Goal: Browse casually

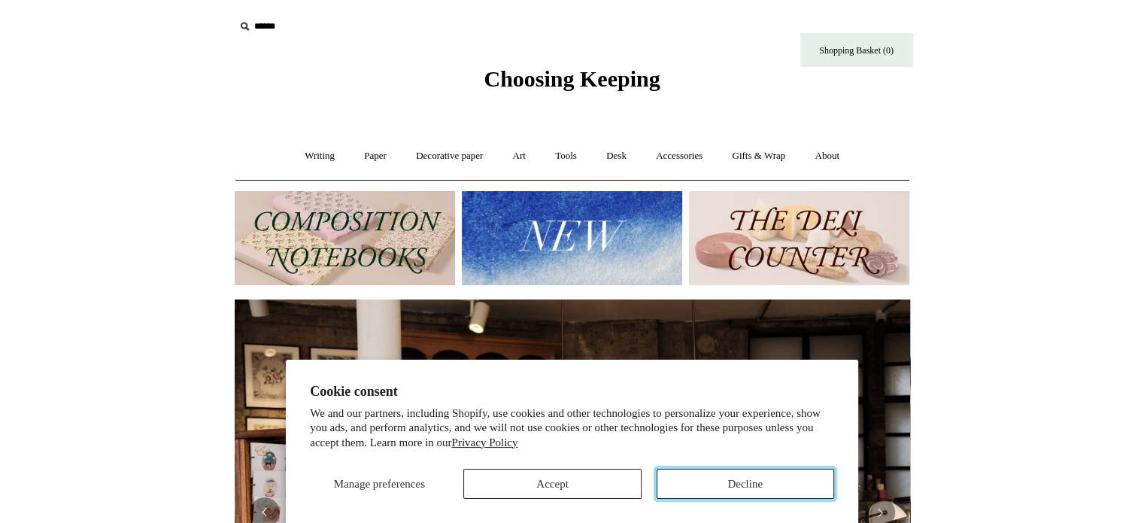
click at [802, 479] on button "Decline" at bounding box center [746, 484] width 178 height 30
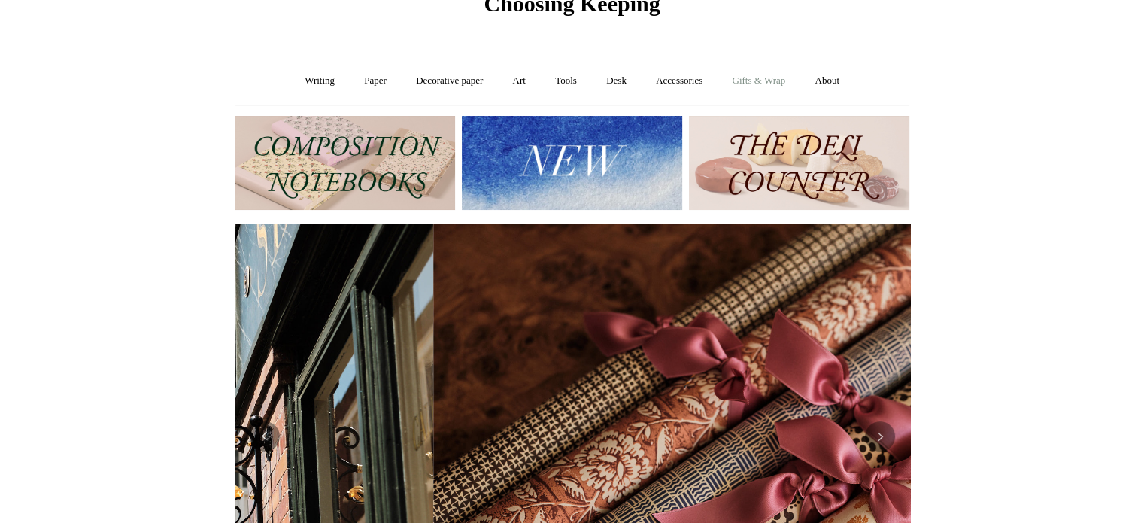
scroll to position [0, 1351]
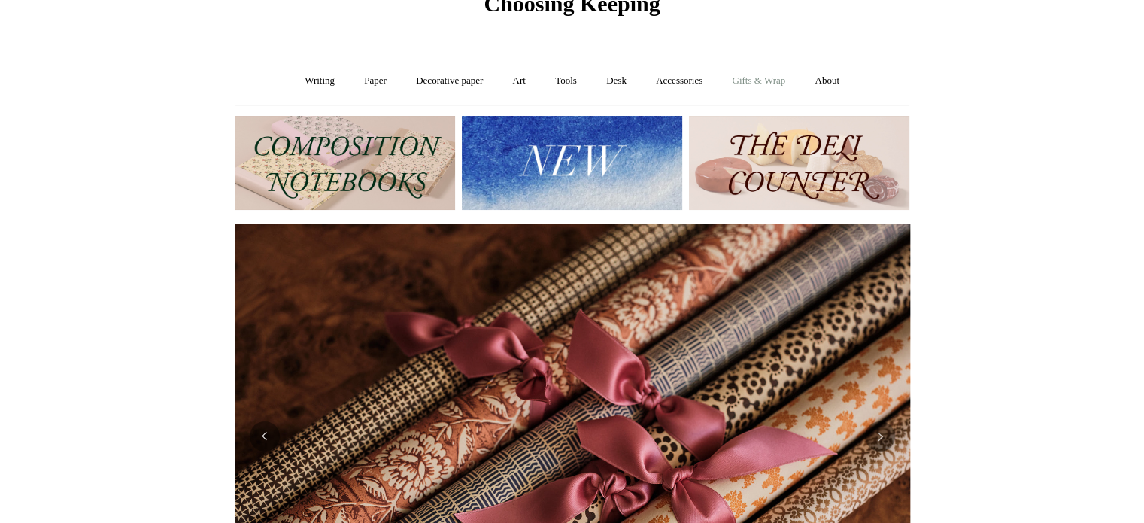
click at [758, 77] on link "Gifts & Wrap +" at bounding box center [759, 81] width 81 height 40
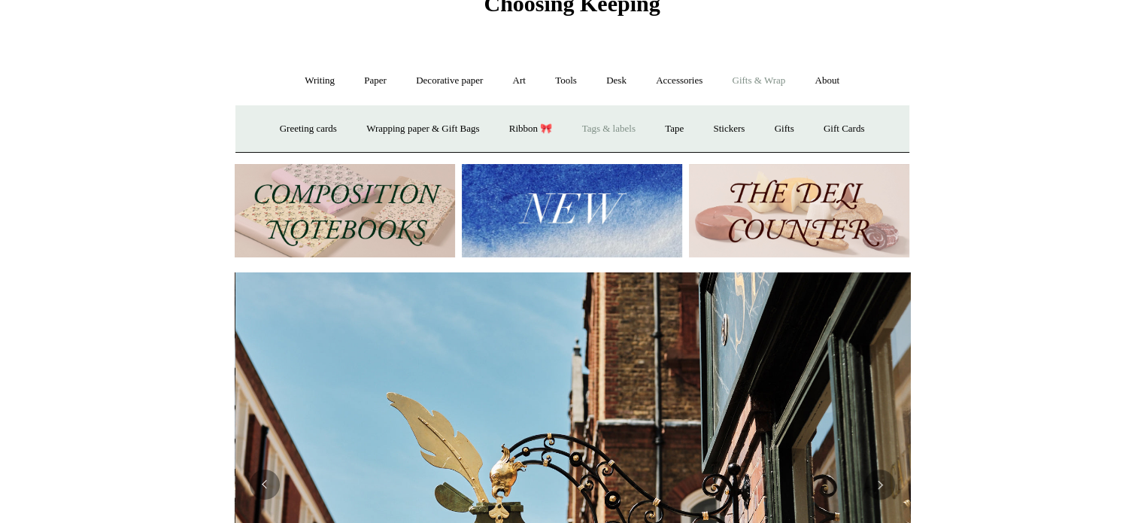
scroll to position [0, 676]
click at [803, 126] on link "Gifts +" at bounding box center [784, 129] width 47 height 40
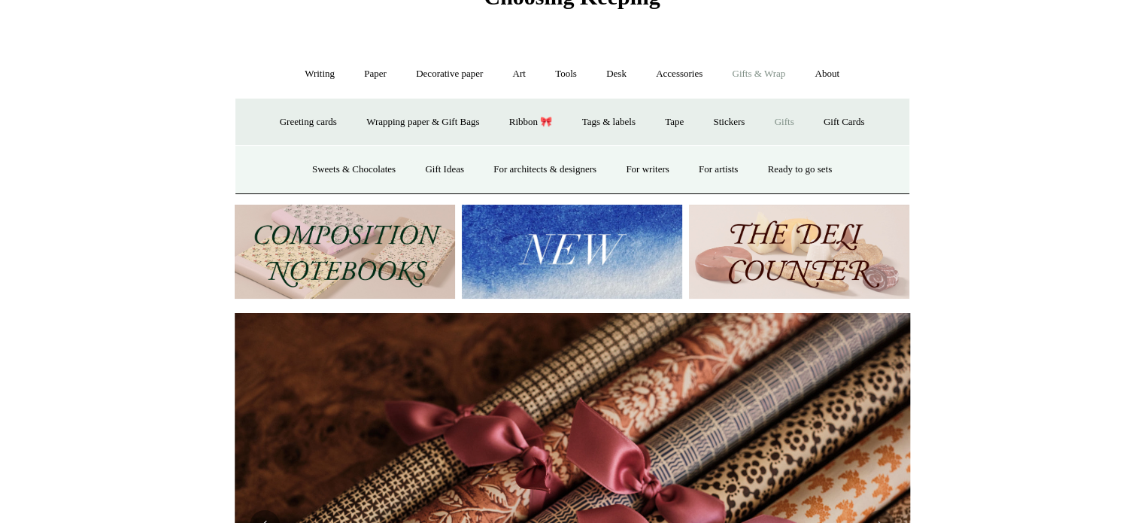
scroll to position [75, 0]
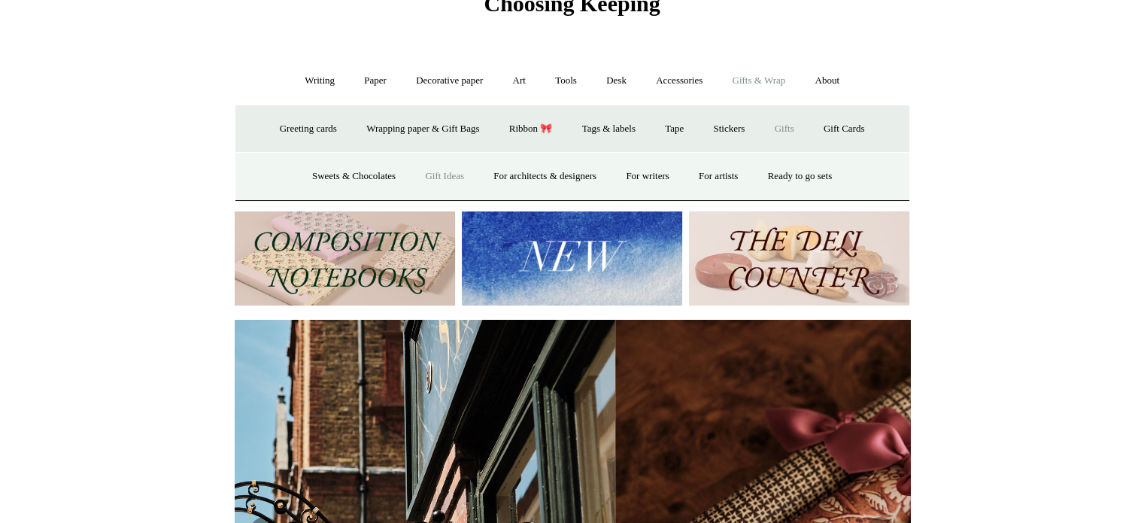
click at [435, 175] on link "Gift Ideas" at bounding box center [445, 176] width 66 height 40
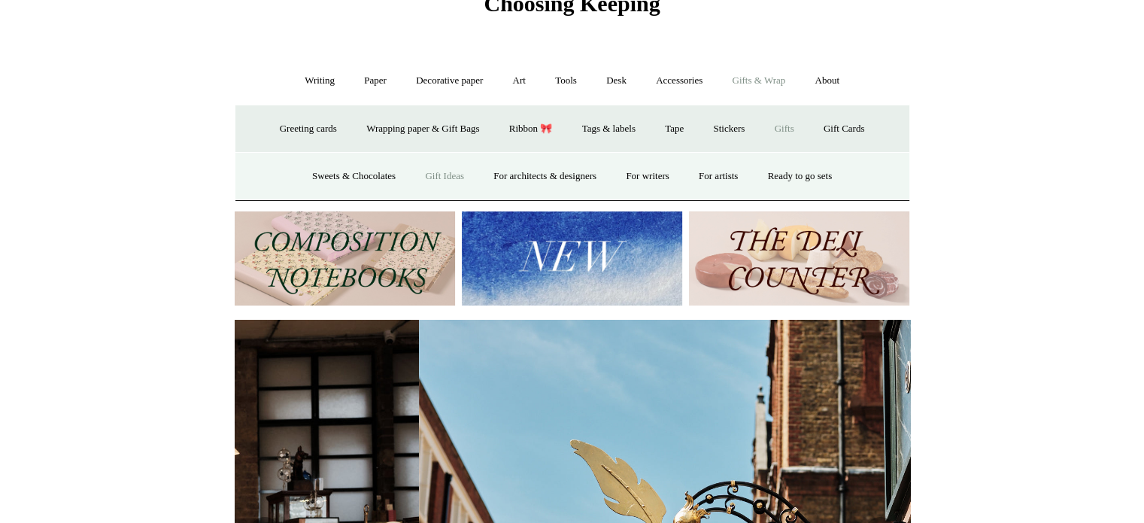
scroll to position [0, 132]
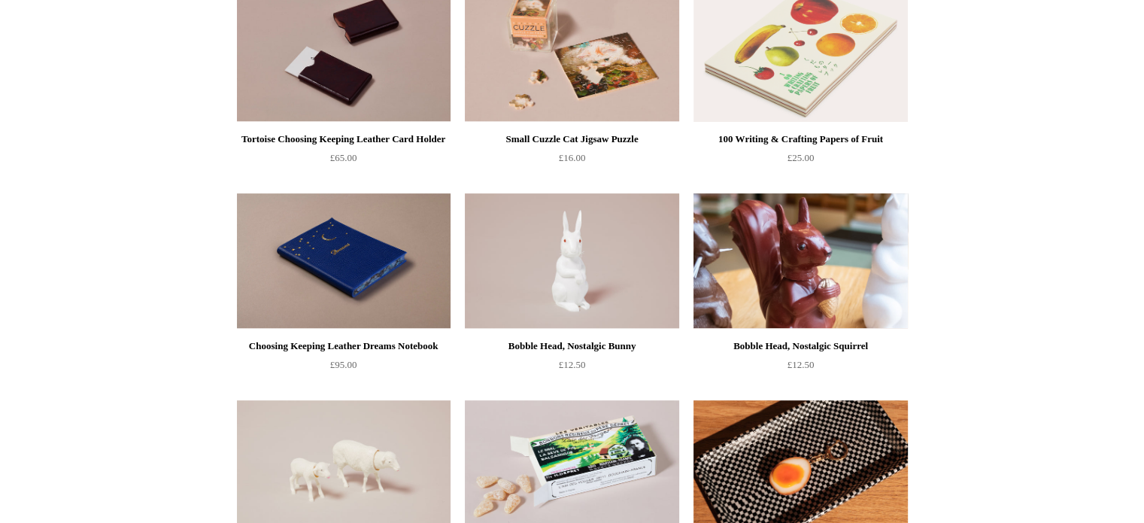
scroll to position [554, 0]
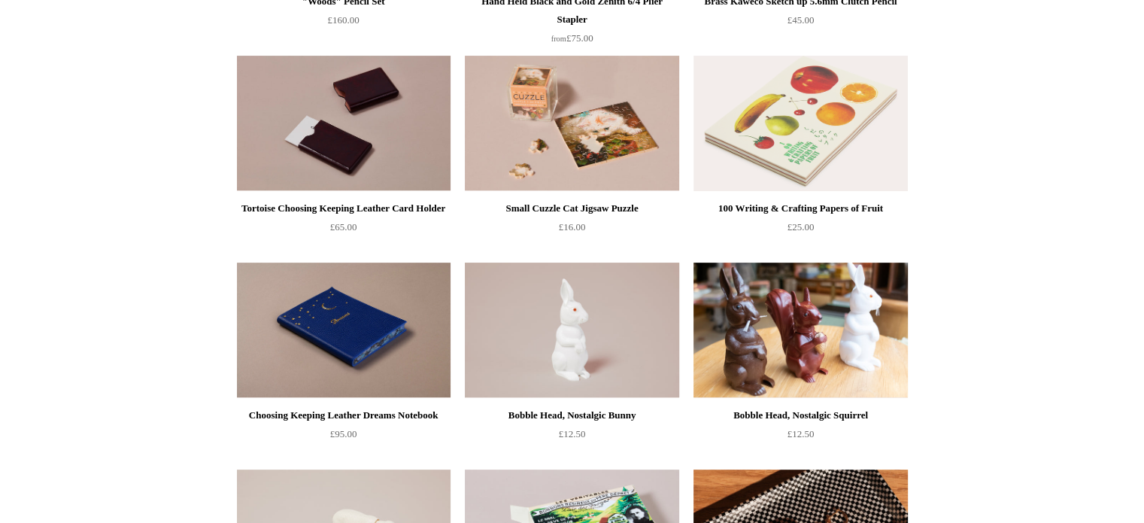
click at [569, 327] on img at bounding box center [572, 330] width 214 height 135
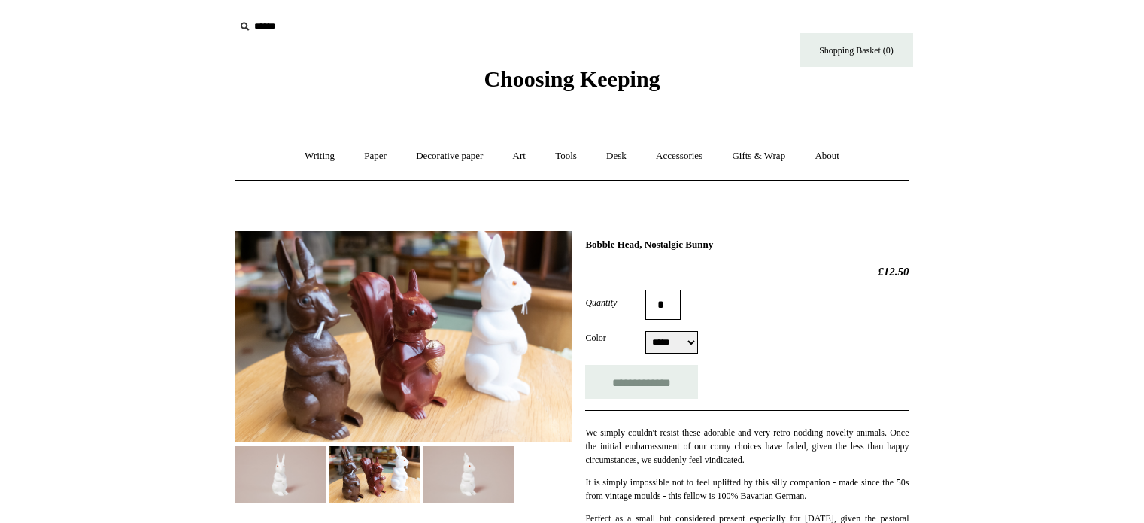
select select "*****"
click at [614, 154] on link "Desk +" at bounding box center [616, 156] width 47 height 40
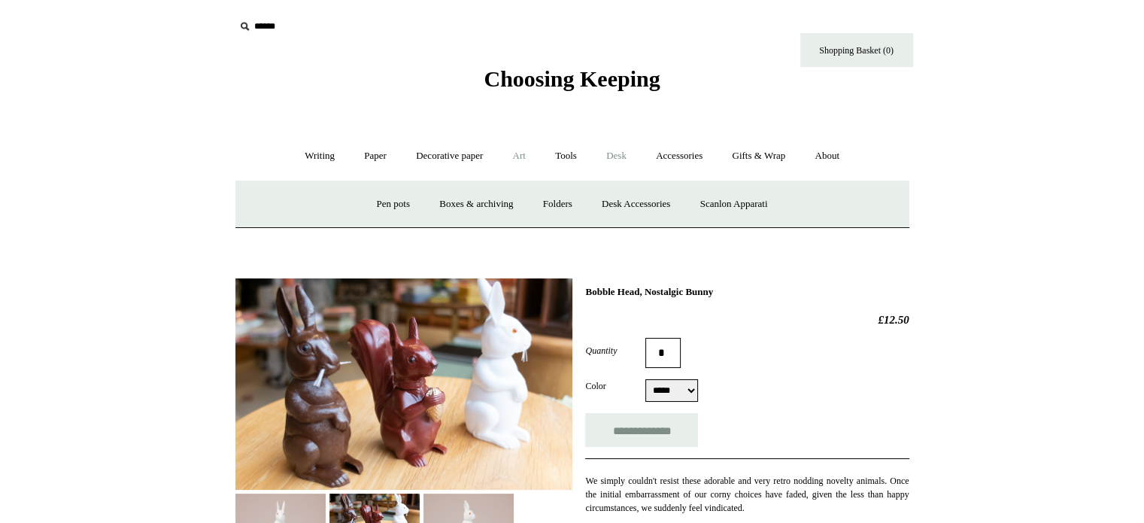
click at [518, 153] on link "Art +" at bounding box center [520, 156] width 40 height 40
click at [683, 151] on link "Accessories +" at bounding box center [680, 156] width 74 height 40
click at [634, 199] on link "Ceramics +" at bounding box center [628, 204] width 64 height 40
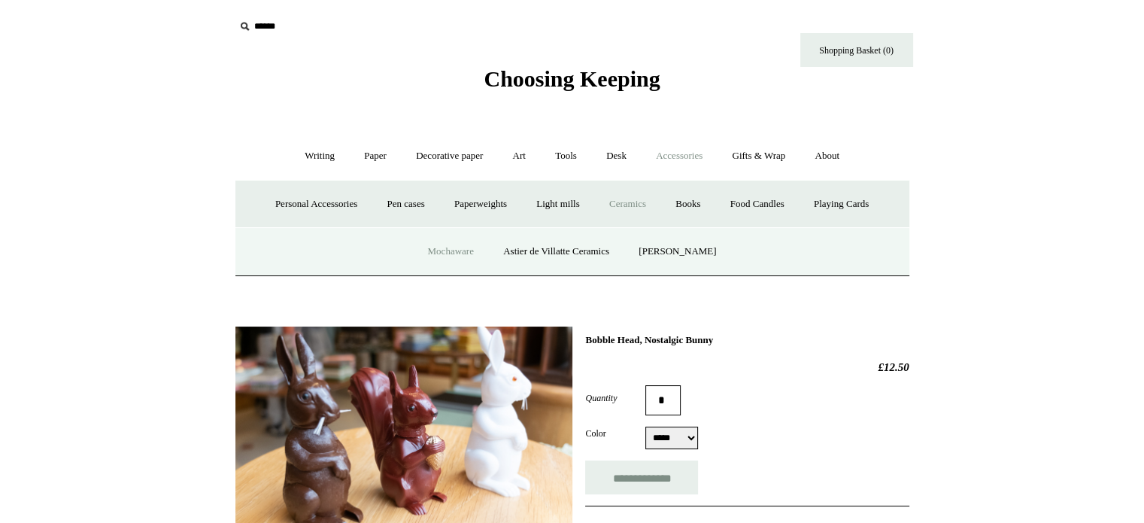
click at [447, 250] on link "Mochaware" at bounding box center [450, 252] width 73 height 40
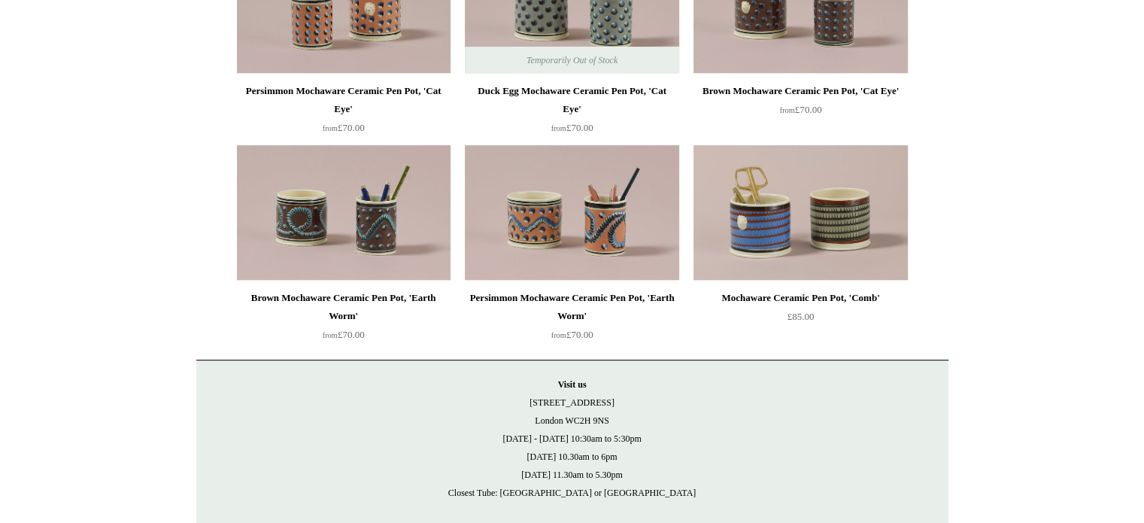
scroll to position [309, 0]
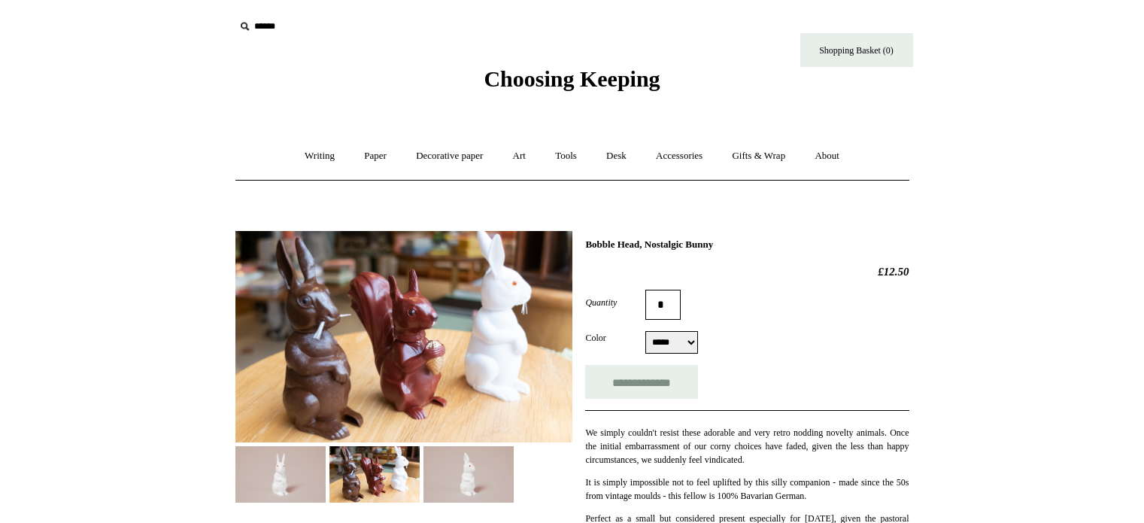
select select "*****"
click at [764, 156] on link "Gifts & Wrap +" at bounding box center [759, 156] width 81 height 40
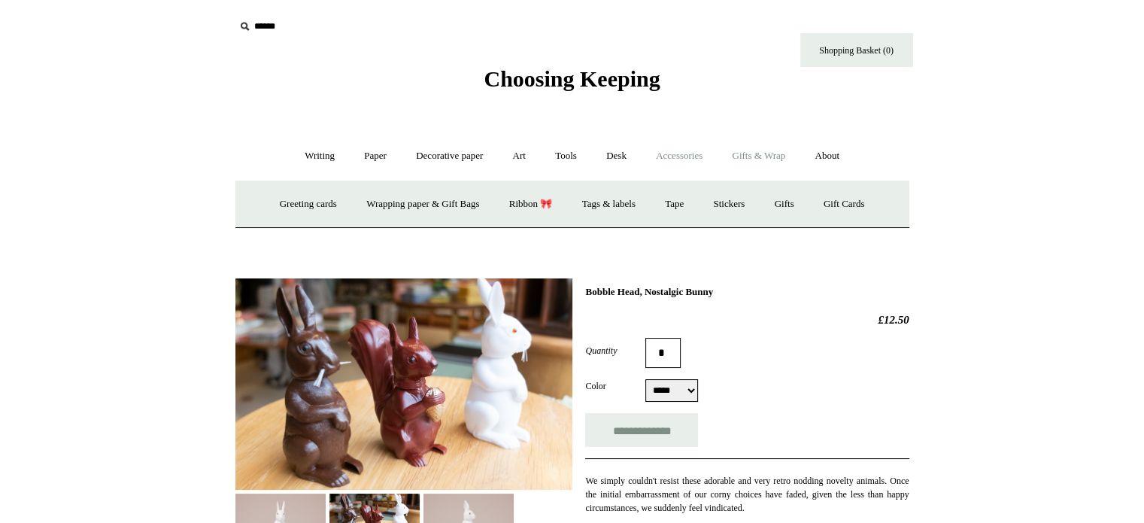
click at [677, 150] on link "Accessories +" at bounding box center [680, 156] width 74 height 40
click at [644, 201] on link "Ceramics +" at bounding box center [628, 204] width 64 height 40
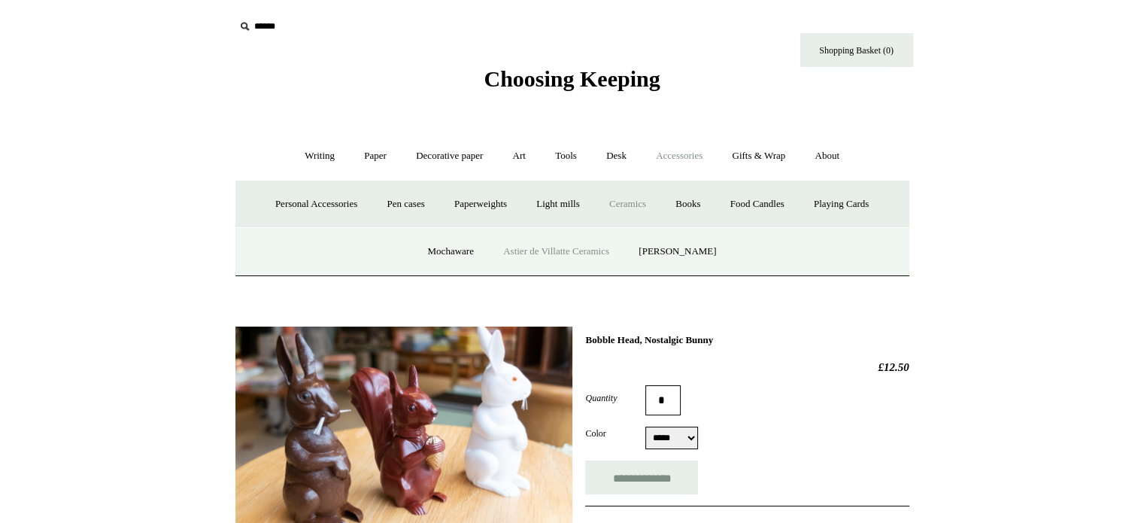
click at [567, 245] on link "Astier de Villatte Ceramics" at bounding box center [556, 252] width 133 height 40
click at [681, 246] on link "[PERSON_NAME]" at bounding box center [677, 252] width 105 height 40
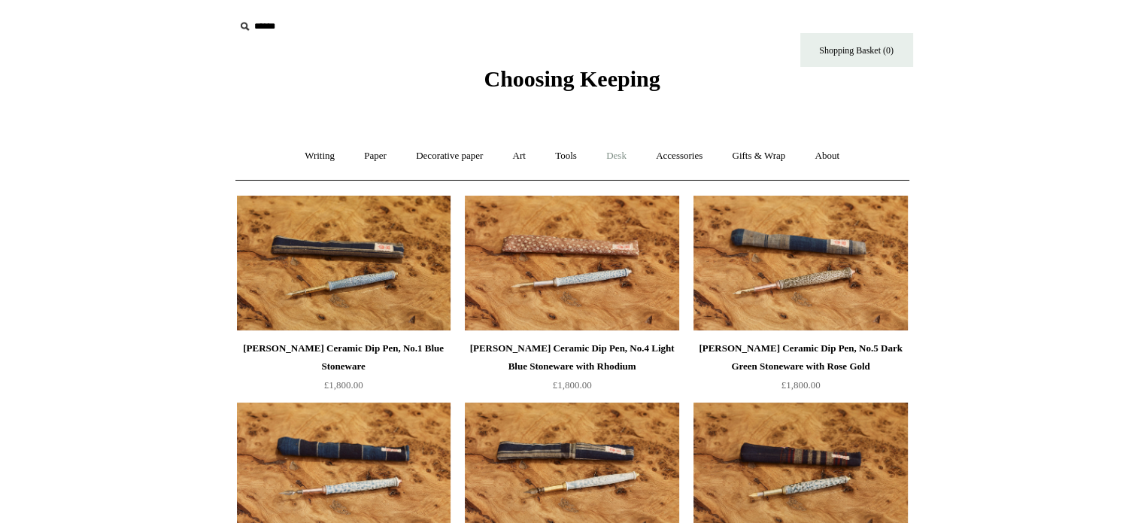
click at [619, 153] on link "Desk +" at bounding box center [616, 156] width 47 height 40
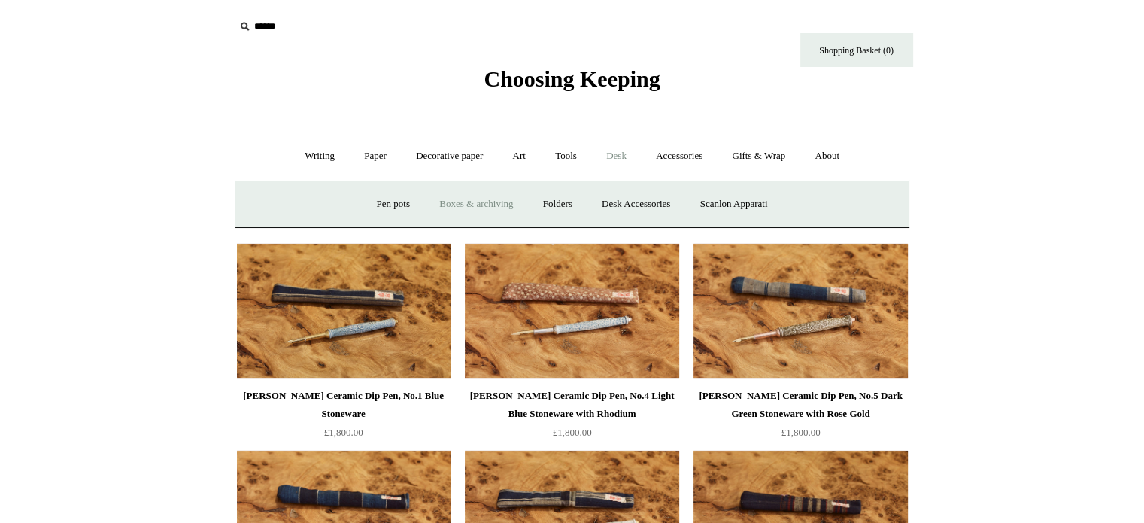
click at [461, 202] on link "Boxes & archiving" at bounding box center [476, 204] width 101 height 40
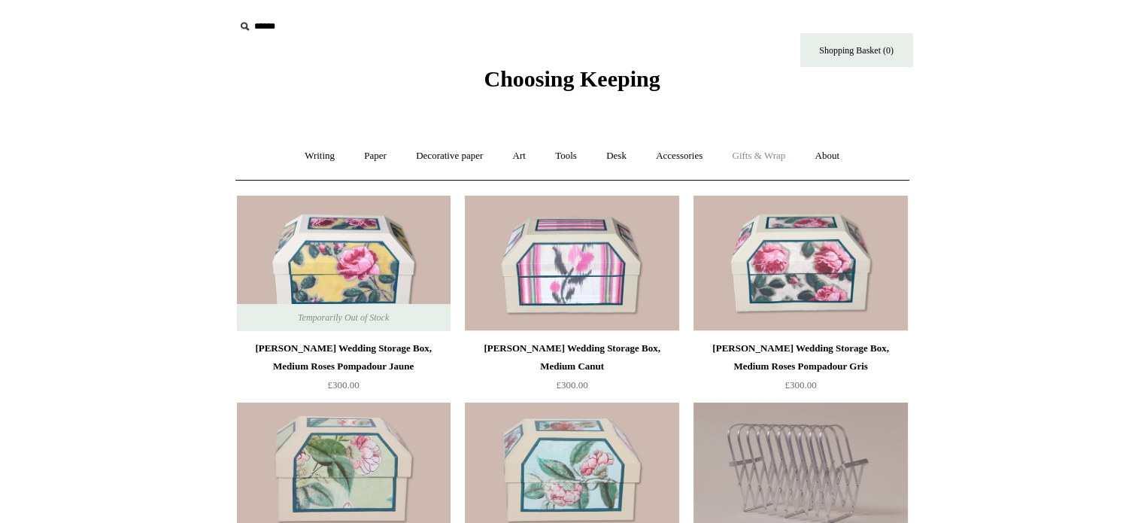
click at [763, 153] on link "Gifts & Wrap +" at bounding box center [759, 156] width 81 height 40
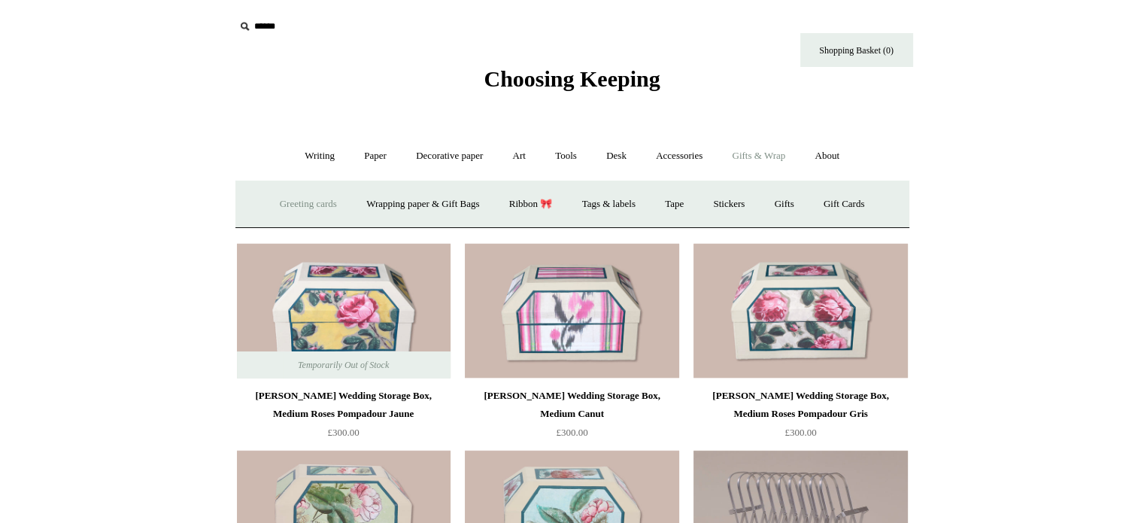
click at [304, 200] on link "Greeting cards +" at bounding box center [308, 204] width 84 height 40
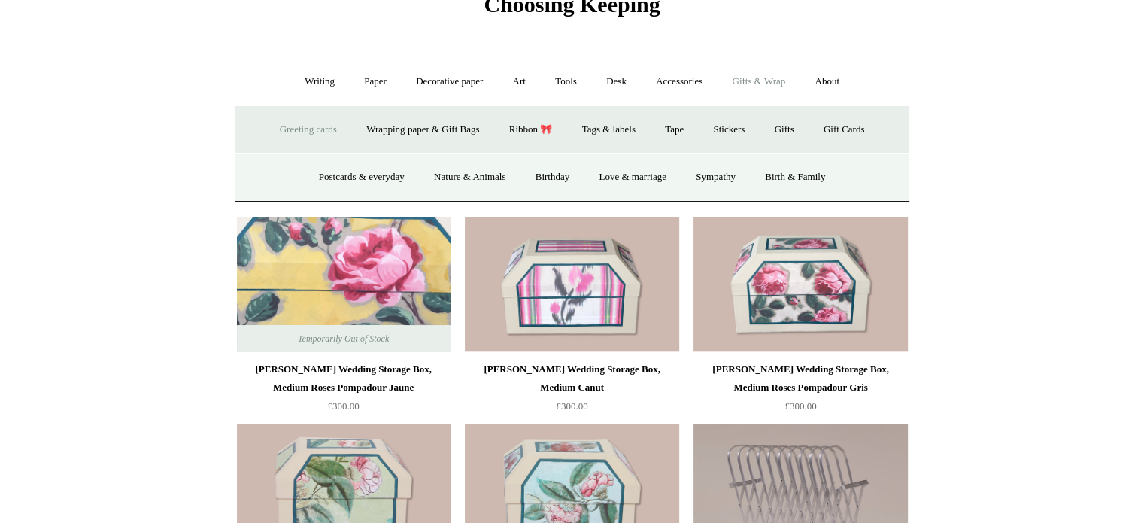
scroll to position [75, 0]
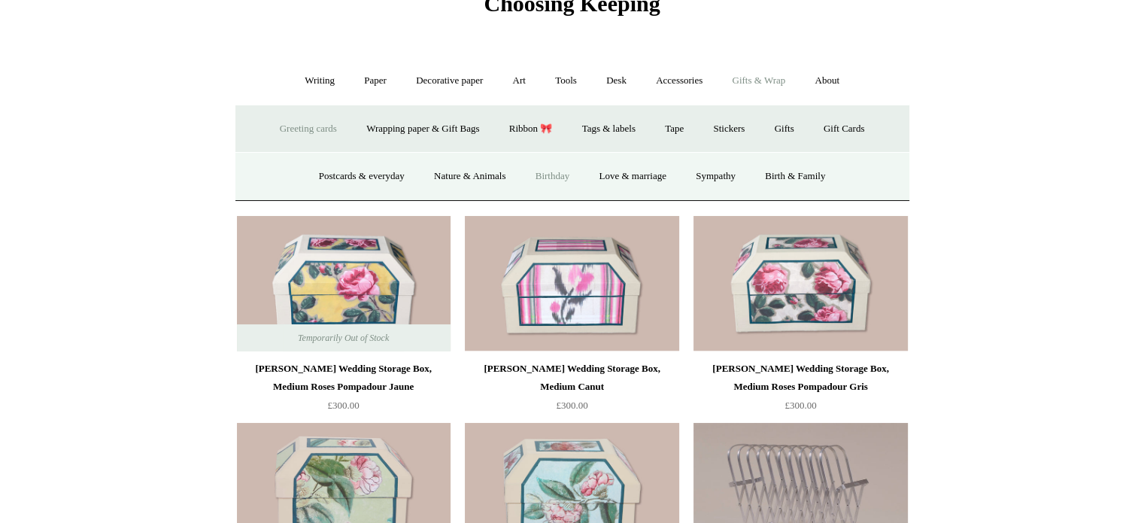
click at [551, 174] on link "Birthday" at bounding box center [553, 176] width 62 height 40
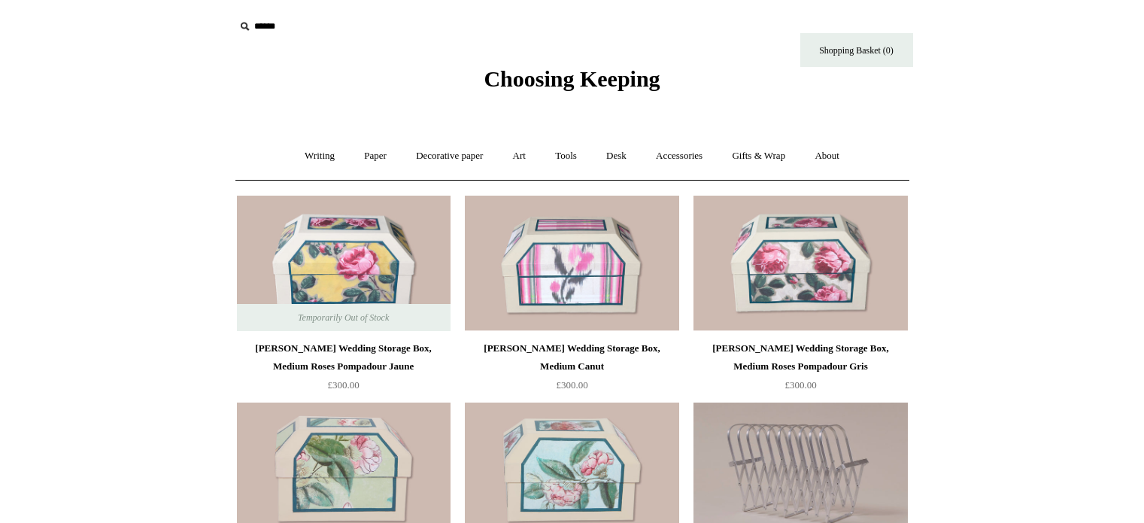
scroll to position [75, 0]
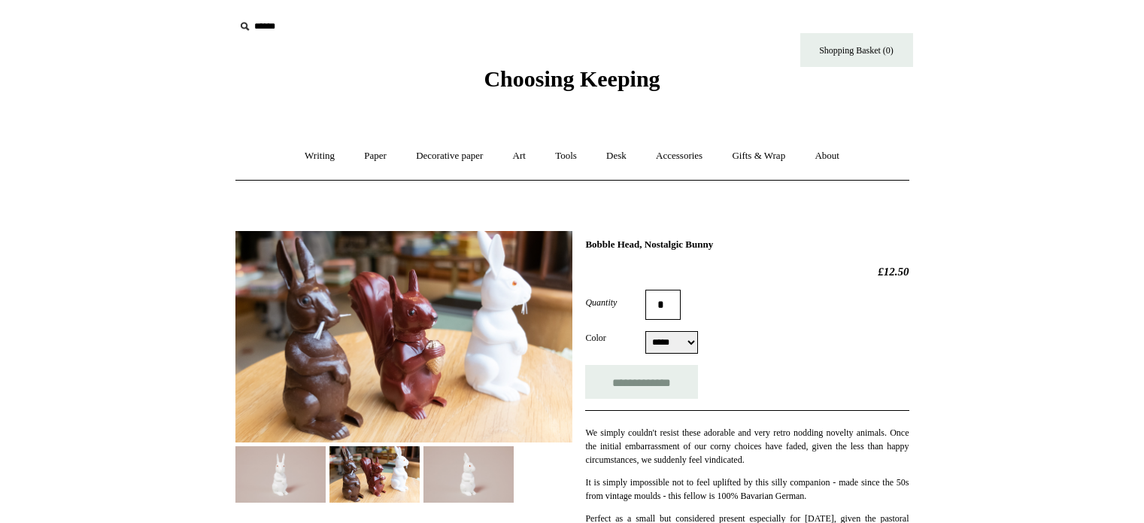
select select "*****"
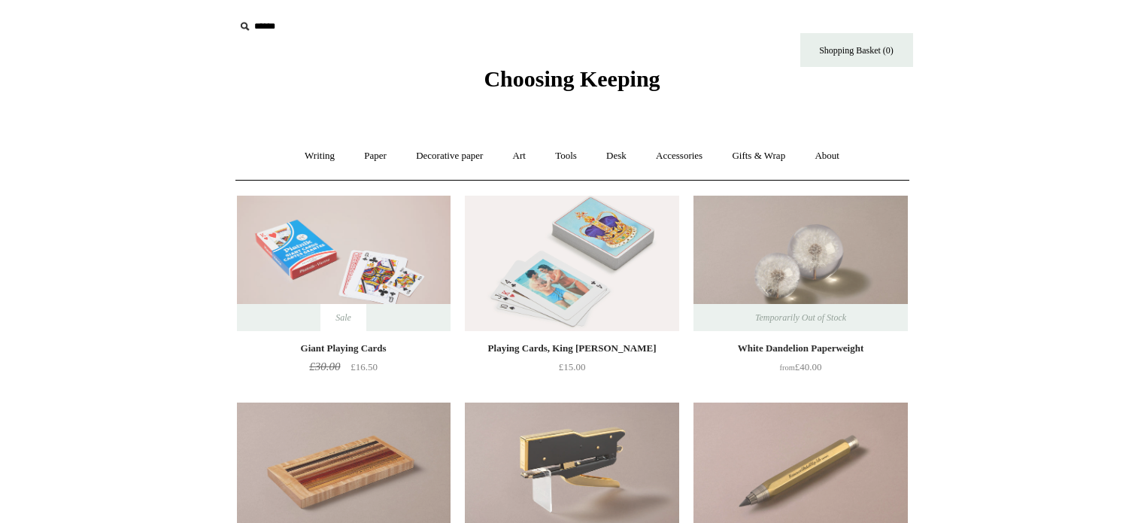
scroll to position [554, 0]
